Goal: Find specific page/section: Find specific page/section

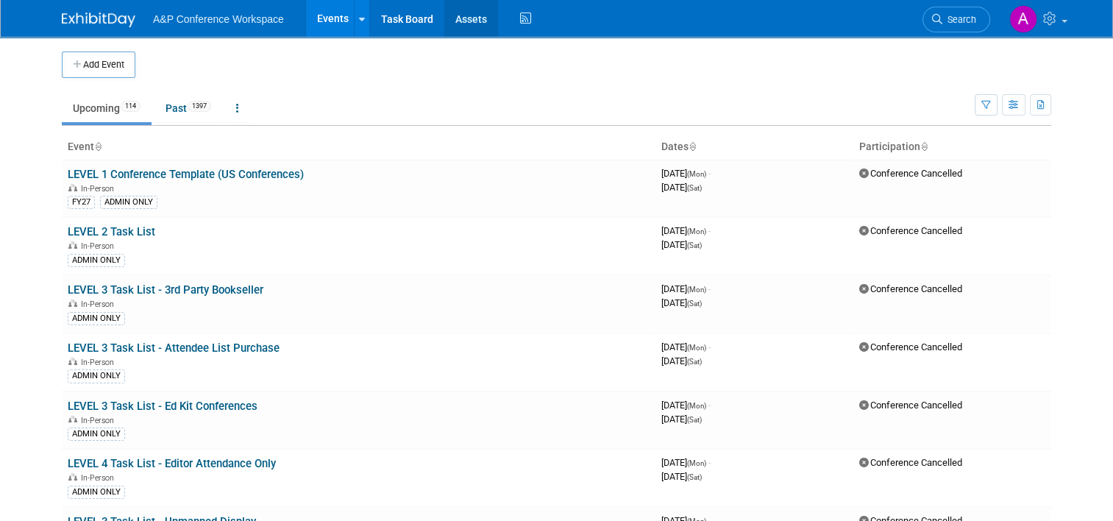
click at [453, 18] on link "Assets" at bounding box center [471, 18] width 54 height 37
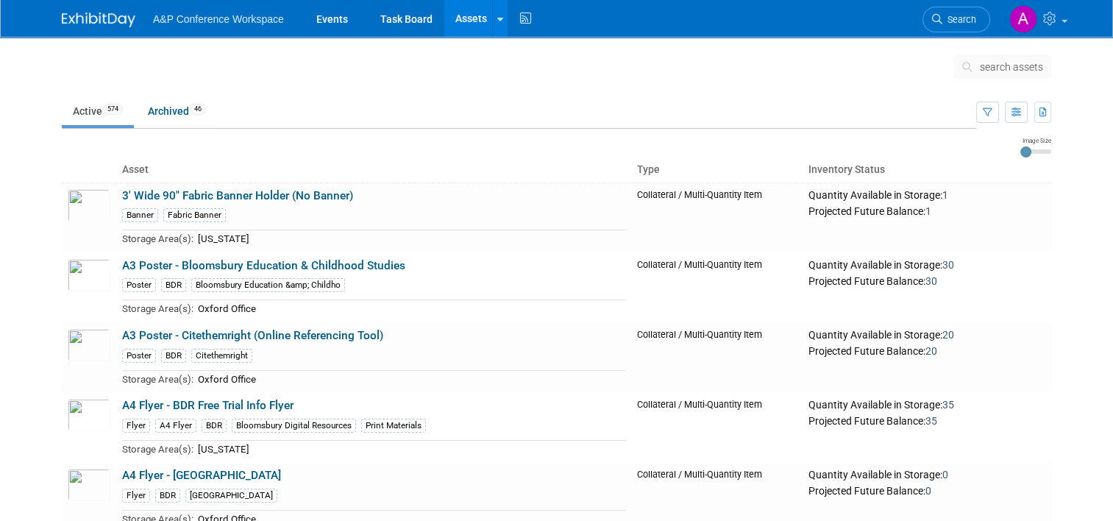
click at [942, 5] on li "Search" at bounding box center [957, 18] width 68 height 36
click at [957, 21] on span "Search" at bounding box center [960, 19] width 34 height 11
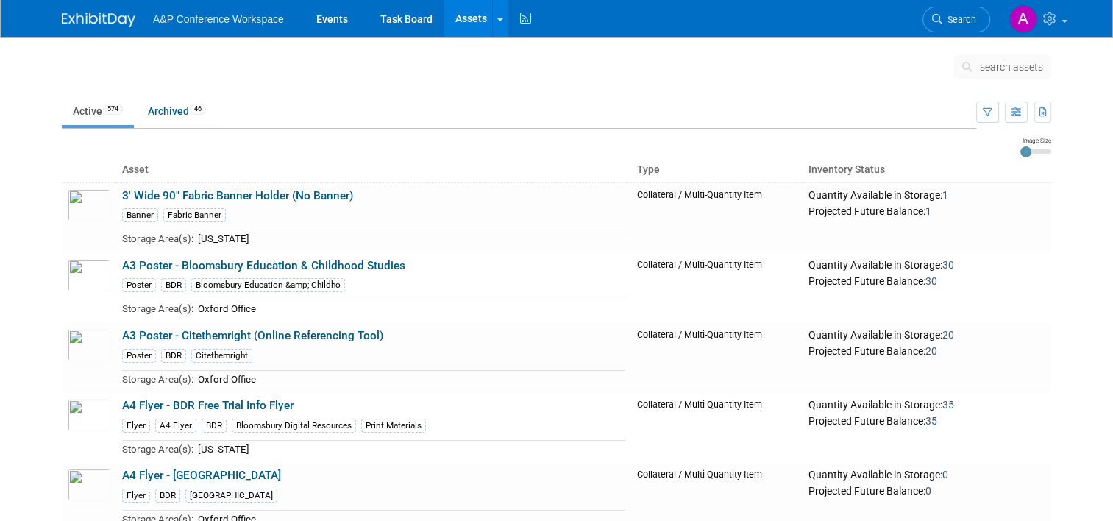
click at [1041, 69] on span "search assets" at bounding box center [1011, 67] width 63 height 12
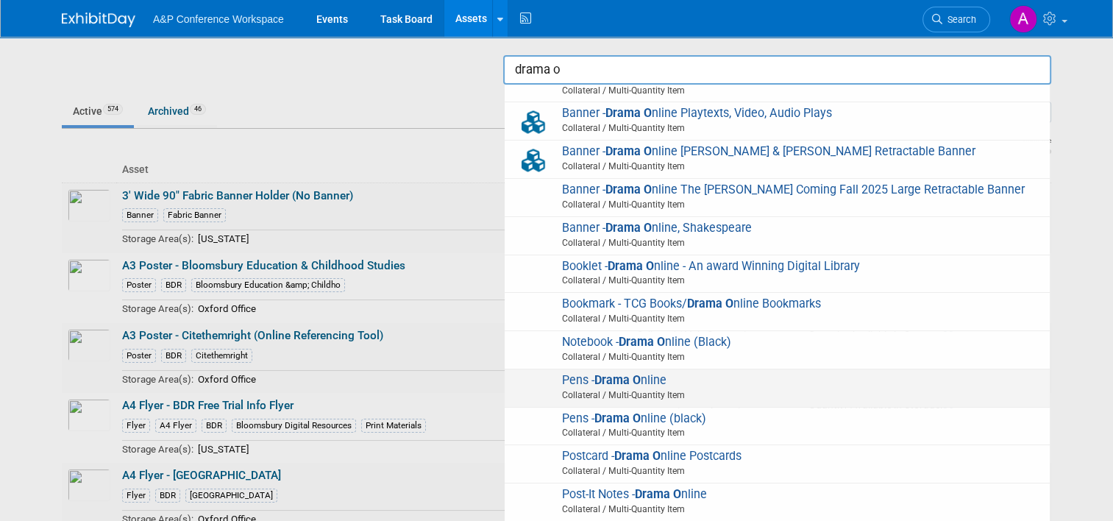
scroll to position [147, 0]
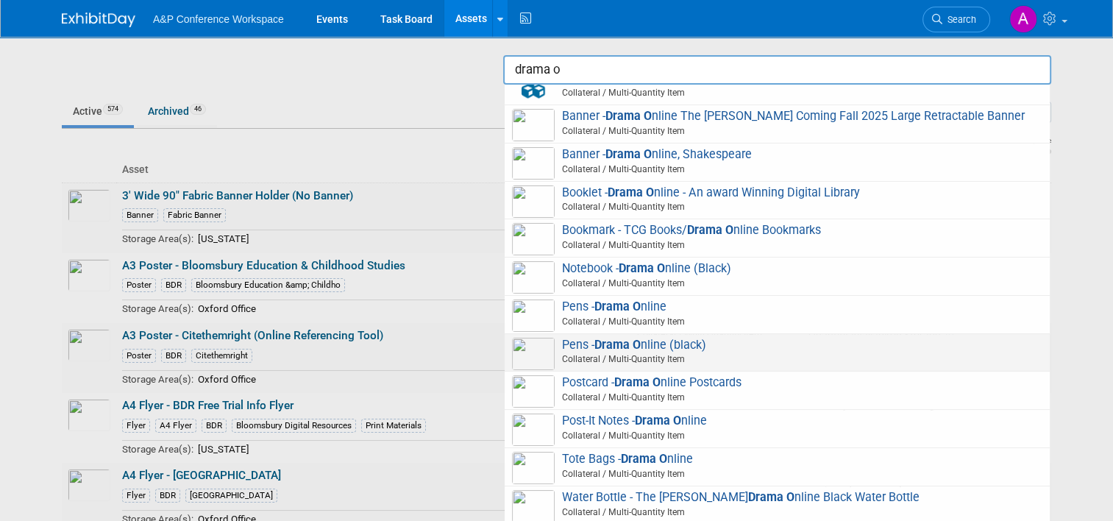
click at [851, 359] on span "Pens - Drama O nline (black) Collateral / Multi-Quantity Item" at bounding box center [777, 353] width 531 height 30
type input "Pens - Drama Online (black)"
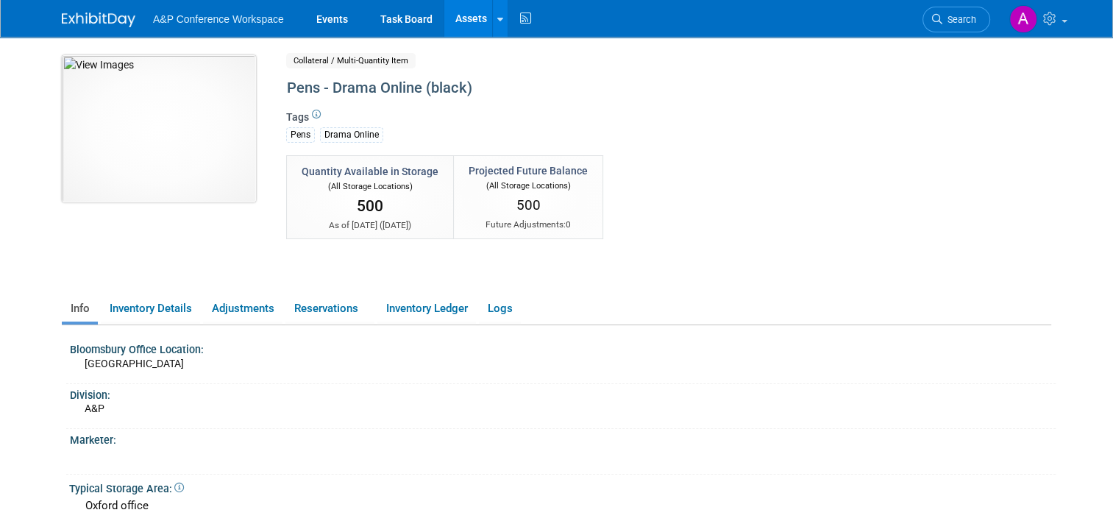
click at [222, 138] on img at bounding box center [159, 128] width 194 height 147
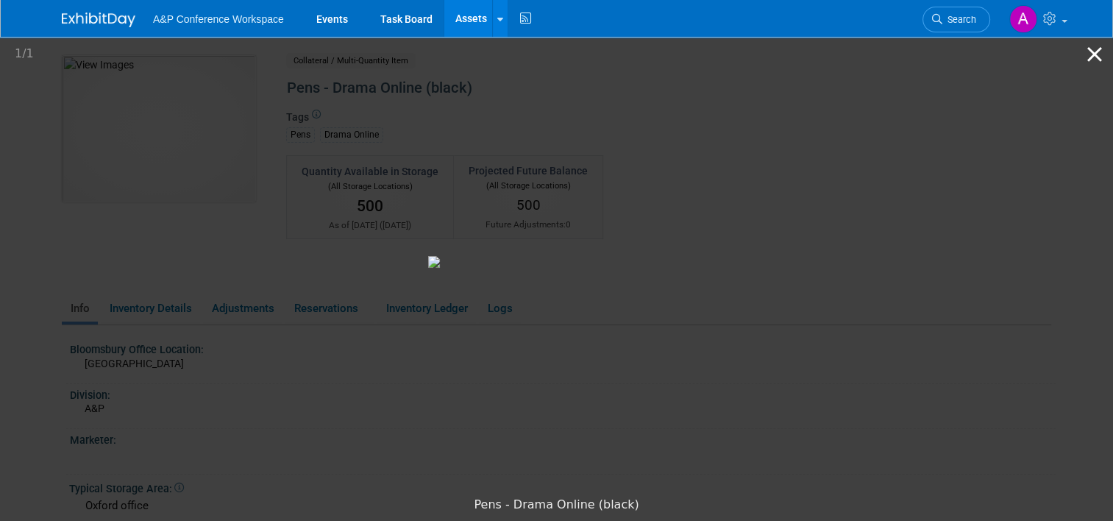
click at [1096, 52] on button "Close gallery" at bounding box center [1095, 54] width 37 height 35
